Goal: Task Accomplishment & Management: Use online tool/utility

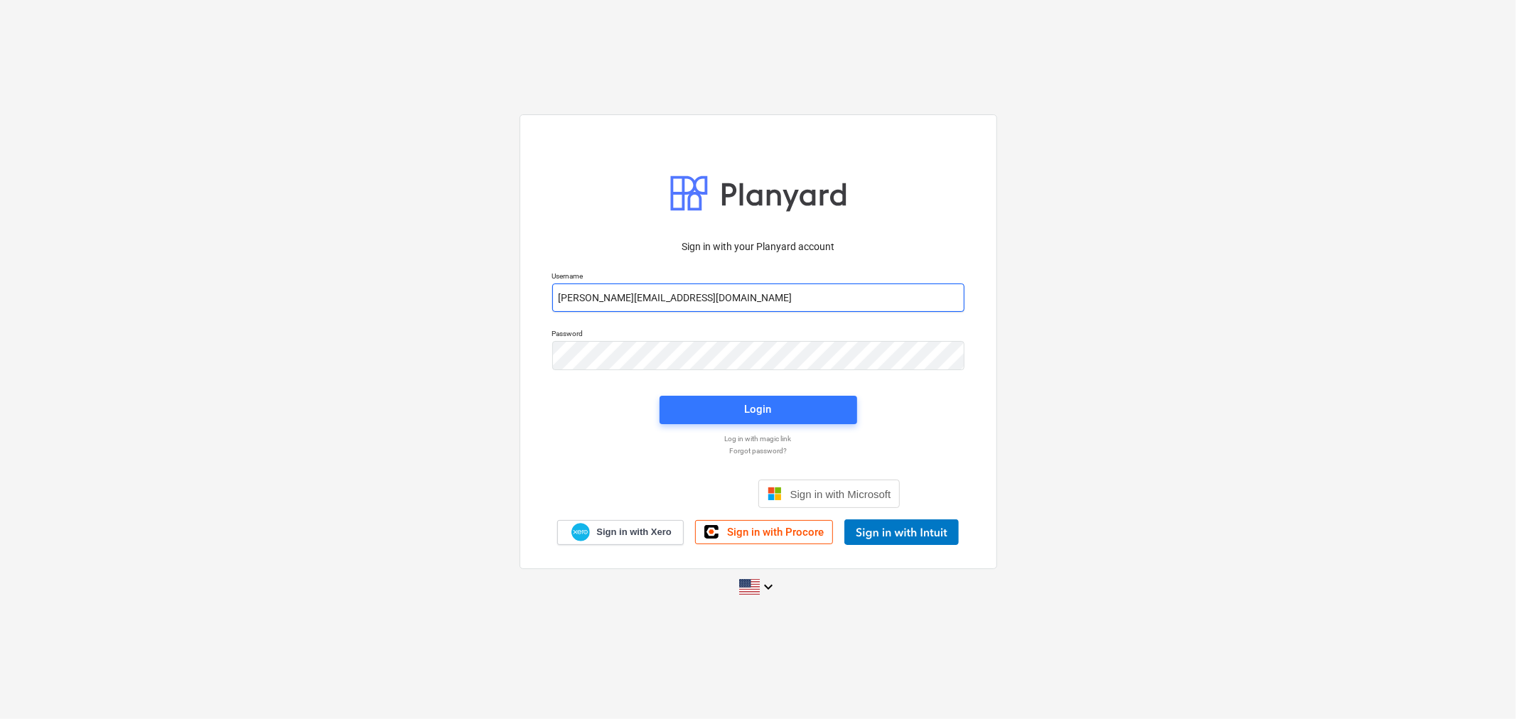
click at [704, 304] on input "[PERSON_NAME][EMAIL_ADDRESS][DOMAIN_NAME]" at bounding box center [758, 298] width 412 height 28
type input "[PERSON_NAME][EMAIL_ADDRESS][DOMAIN_NAME]"
click at [724, 412] on span "Login" at bounding box center [758, 409] width 163 height 18
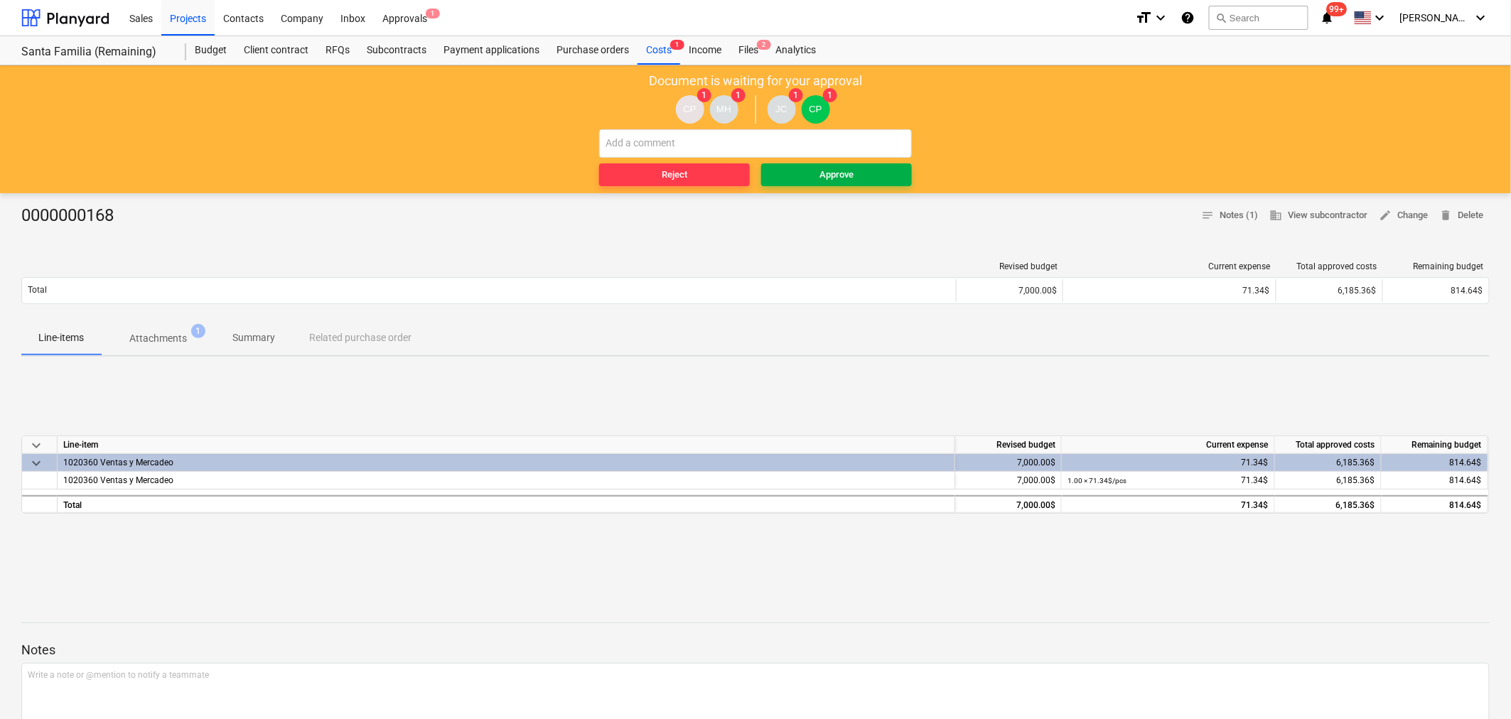
click at [828, 168] on div "Approve" at bounding box center [837, 175] width 34 height 16
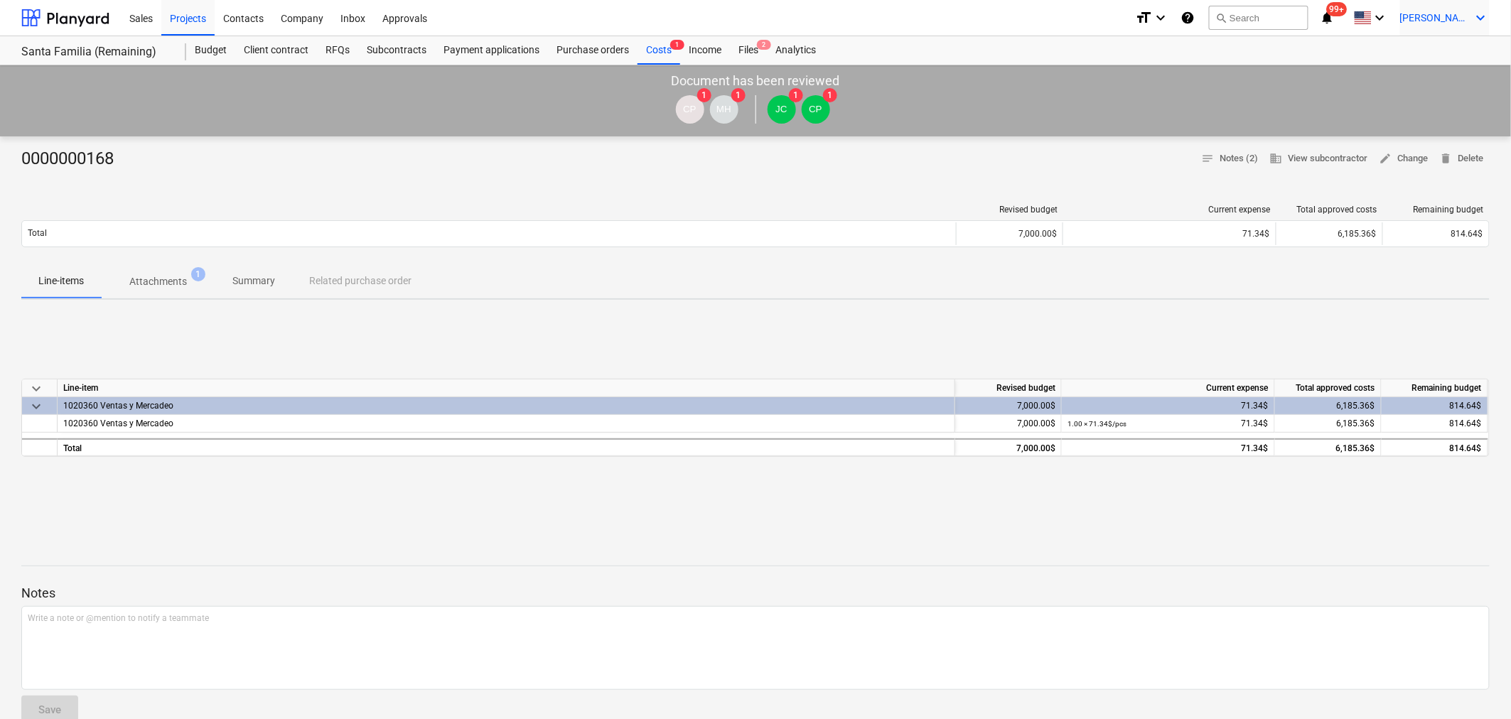
click at [1461, 13] on span "[PERSON_NAME]" at bounding box center [1435, 17] width 71 height 11
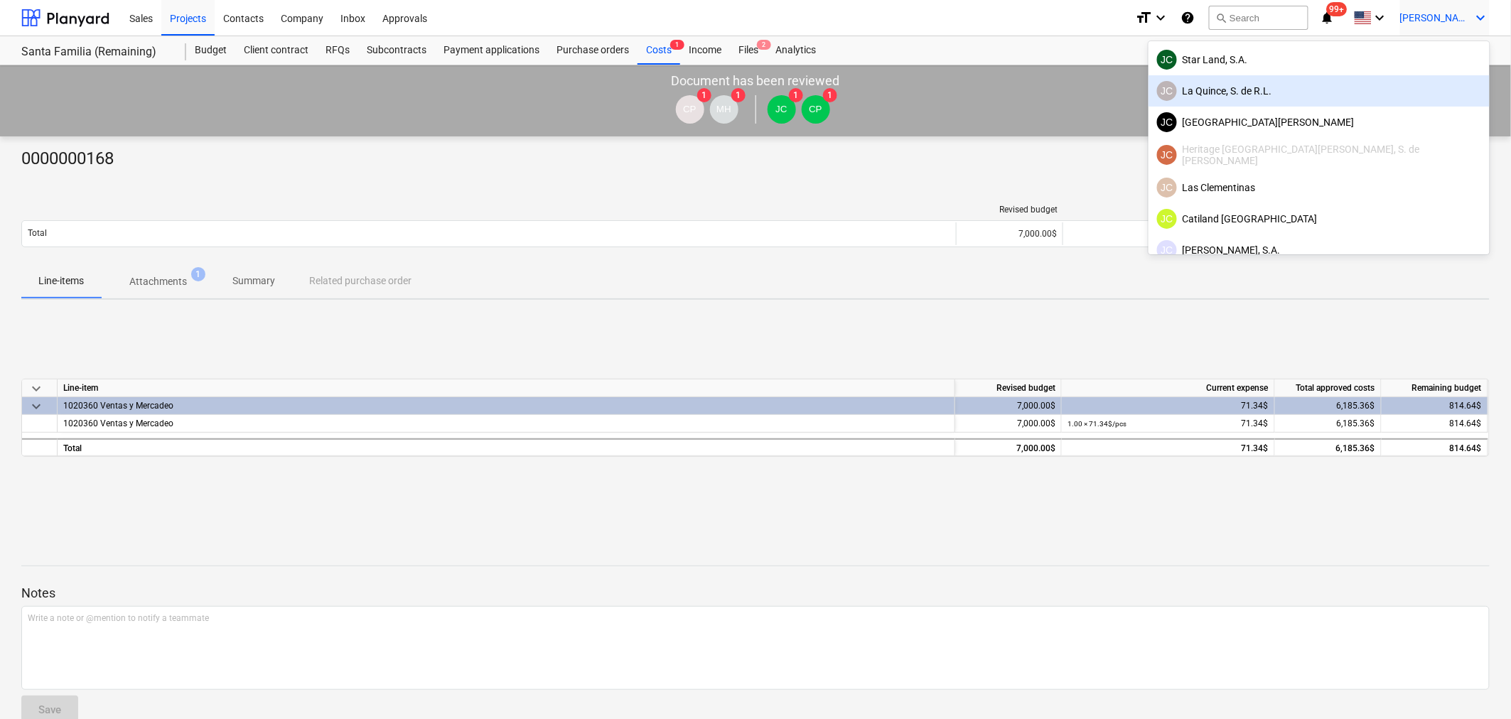
click at [1368, 93] on div "[PERSON_NAME], S. de [PERSON_NAME]" at bounding box center [1319, 91] width 324 height 20
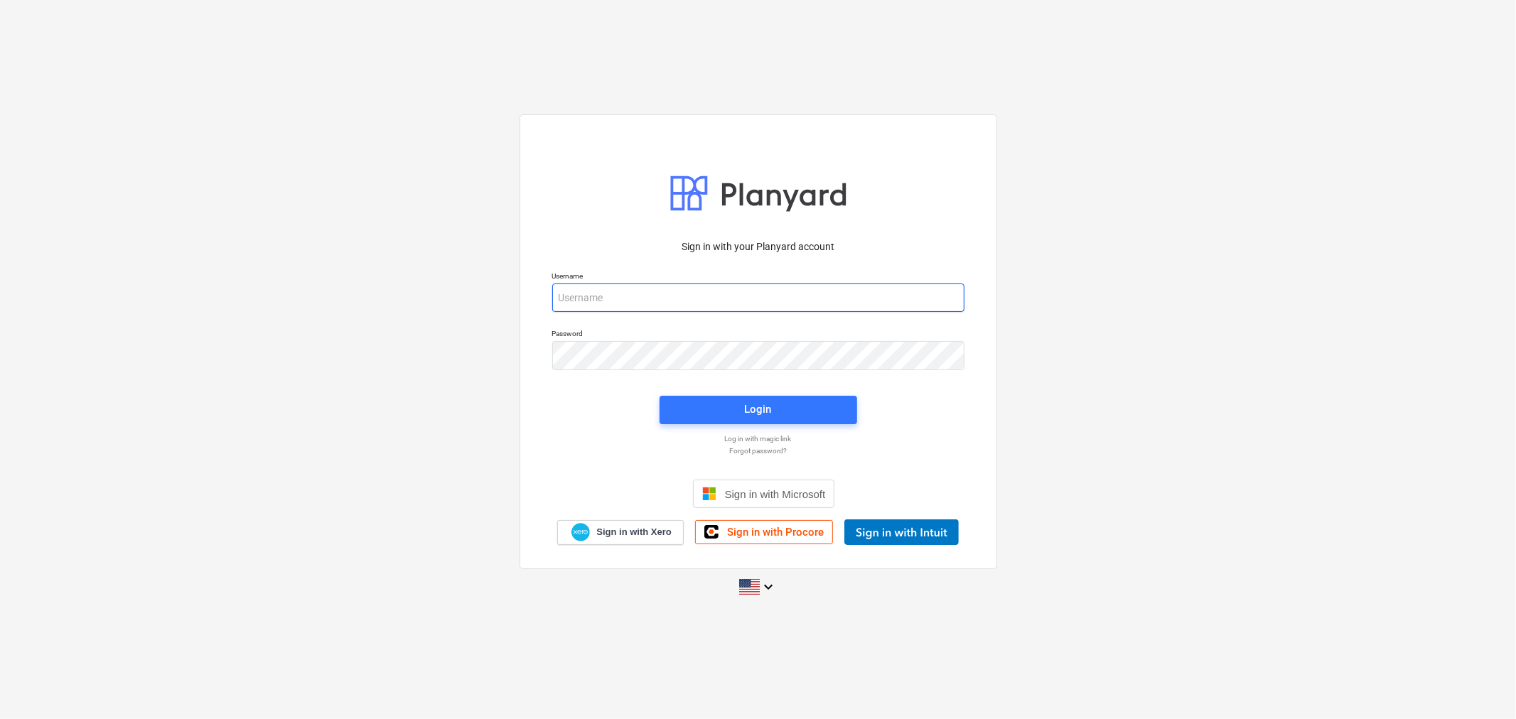
type input "[PERSON_NAME][EMAIL_ADDRESS][DOMAIN_NAME]"
